Goal: Navigation & Orientation: Find specific page/section

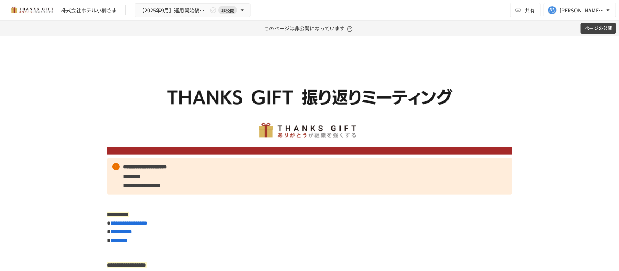
scroll to position [1884, 0]
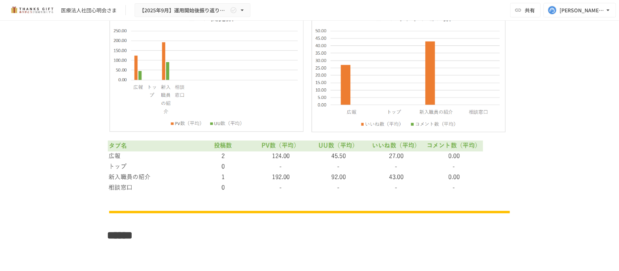
scroll to position [2271, 0]
